Goal: Find specific page/section: Find specific page/section

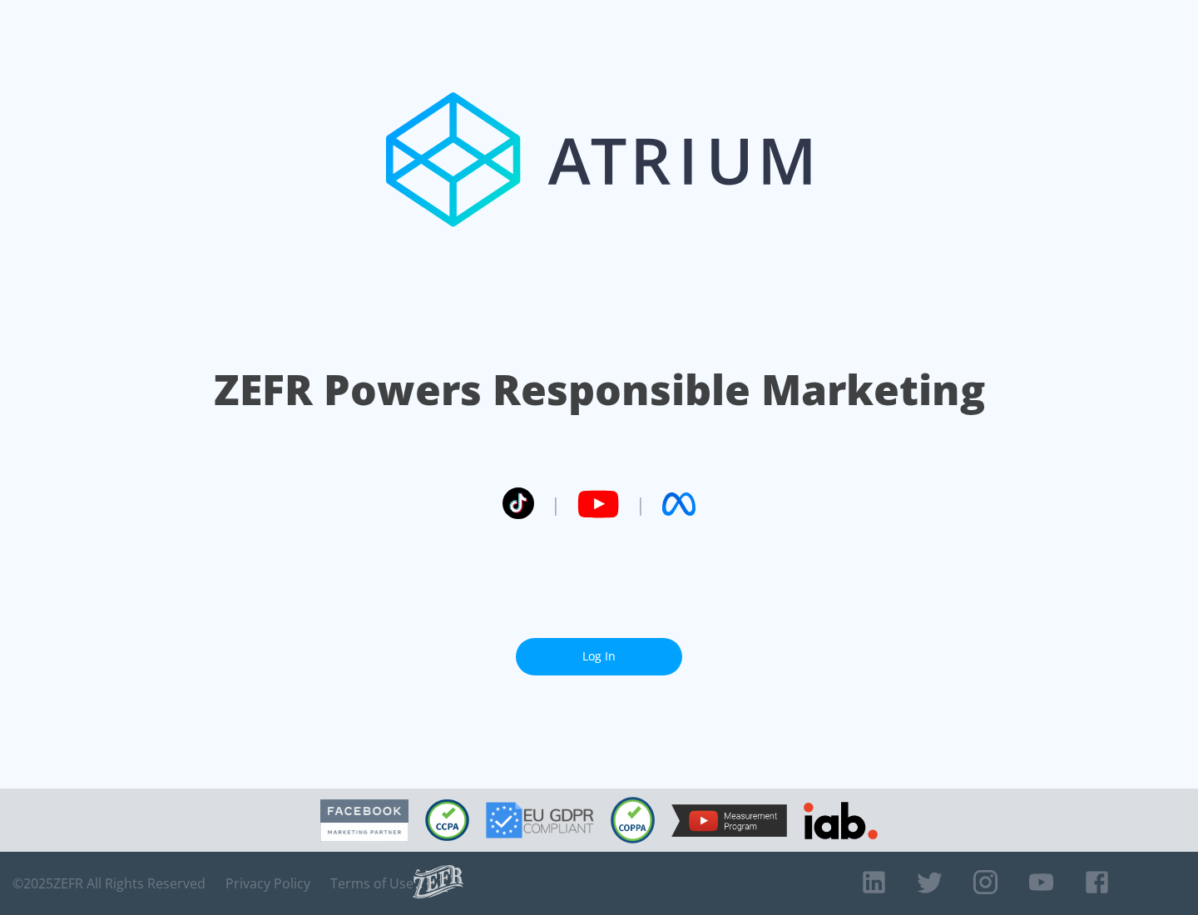
click at [599, 657] on link "Log In" at bounding box center [599, 656] width 166 height 37
